Goal: Information Seeking & Learning: Learn about a topic

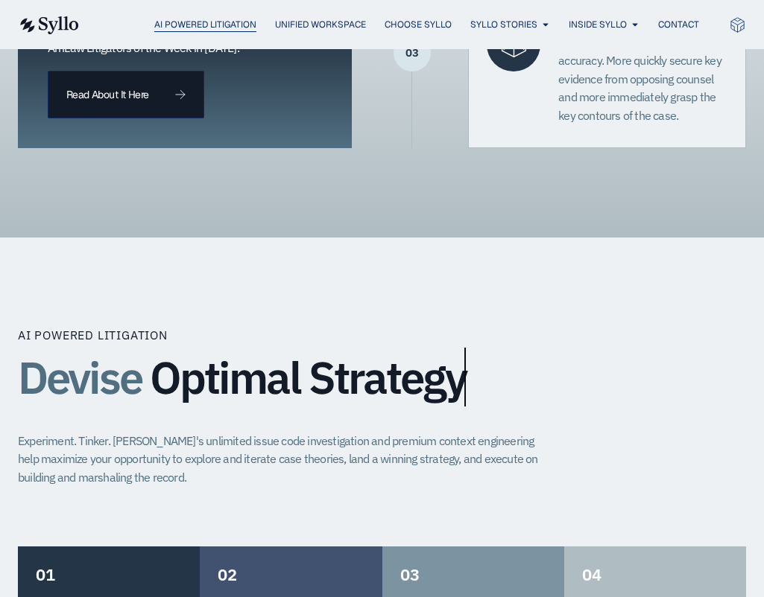
scroll to position [910, 0]
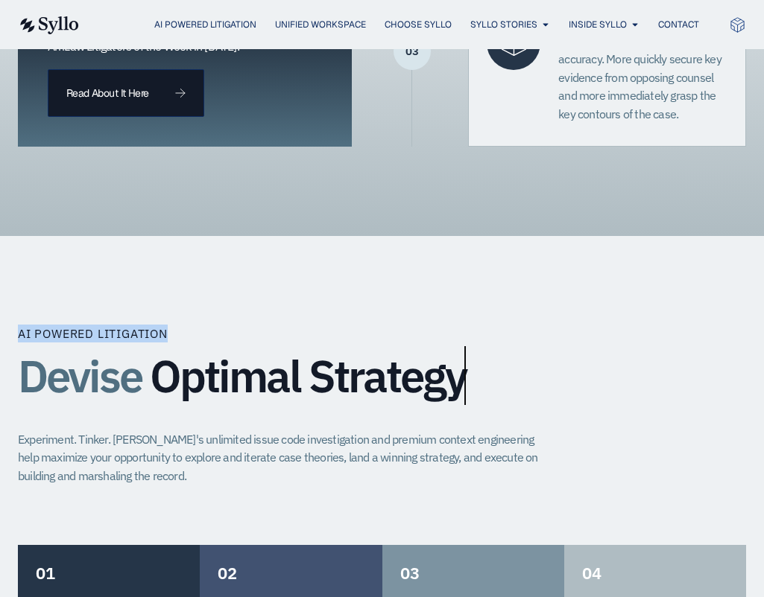
drag, startPoint x: 19, startPoint y: 332, endPoint x: 200, endPoint y: 331, distance: 181.0
click at [200, 331] on div "AI Powered Litigation Devise Optimal Strategy Experiment. Tinker. Syllo's unlim…" at bounding box center [382, 436] width 728 height 220
copy div "AI Powered Litigation"
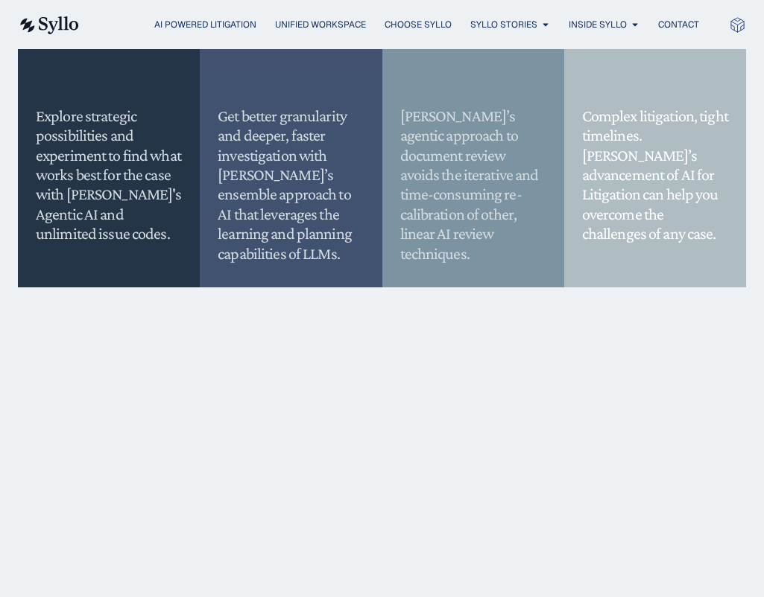
scroll to position [1500, 0]
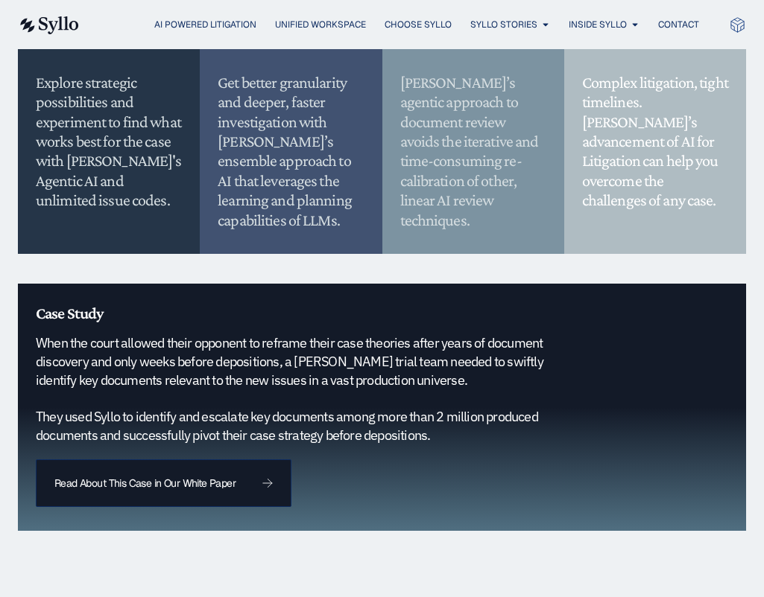
drag, startPoint x: 442, startPoint y: 437, endPoint x: 39, endPoint y: 348, distance: 412.8
click at [39, 348] on h5 "When the court allowed their opponent to reframe their case theories after year…" at bounding box center [298, 390] width 525 height 110
copy h5 "When the court allowed their opponent to reframe their case theories after year…"
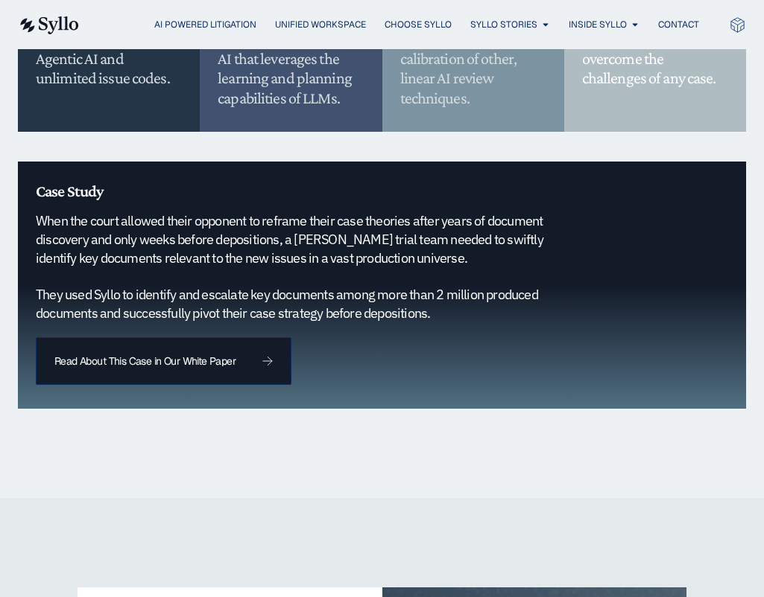
scroll to position [1630, 0]
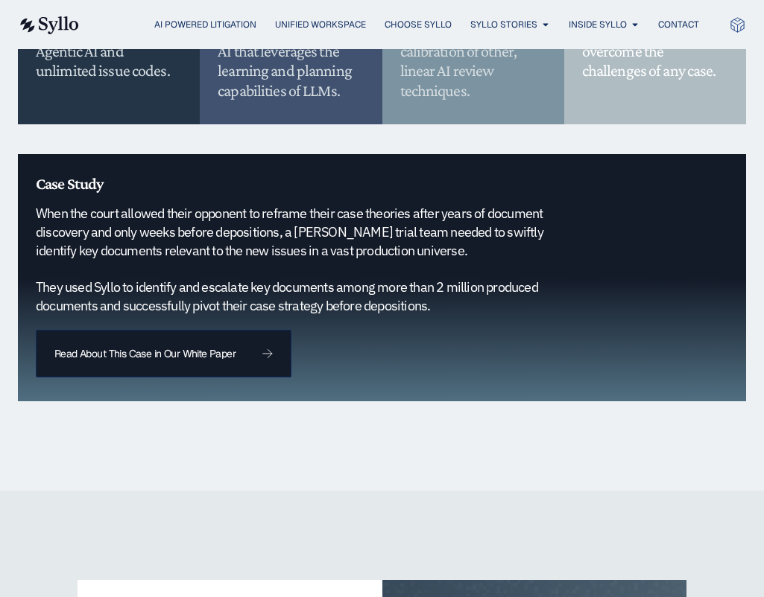
click at [392, 450] on div "AI Powered Litigation Devise Optimal Strategy Experiment. Tinker. Syllo's unlim…" at bounding box center [382, 4] width 728 height 976
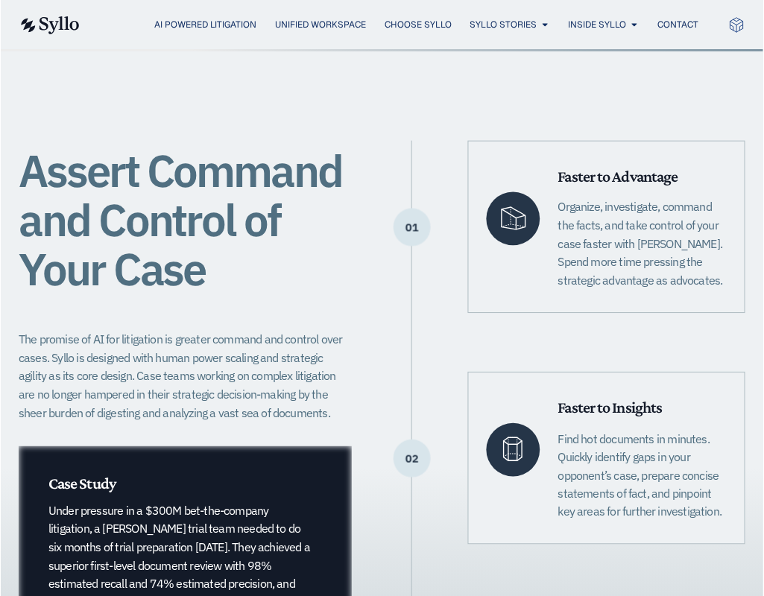
scroll to position [253, 0]
